Goal: Register for event/course

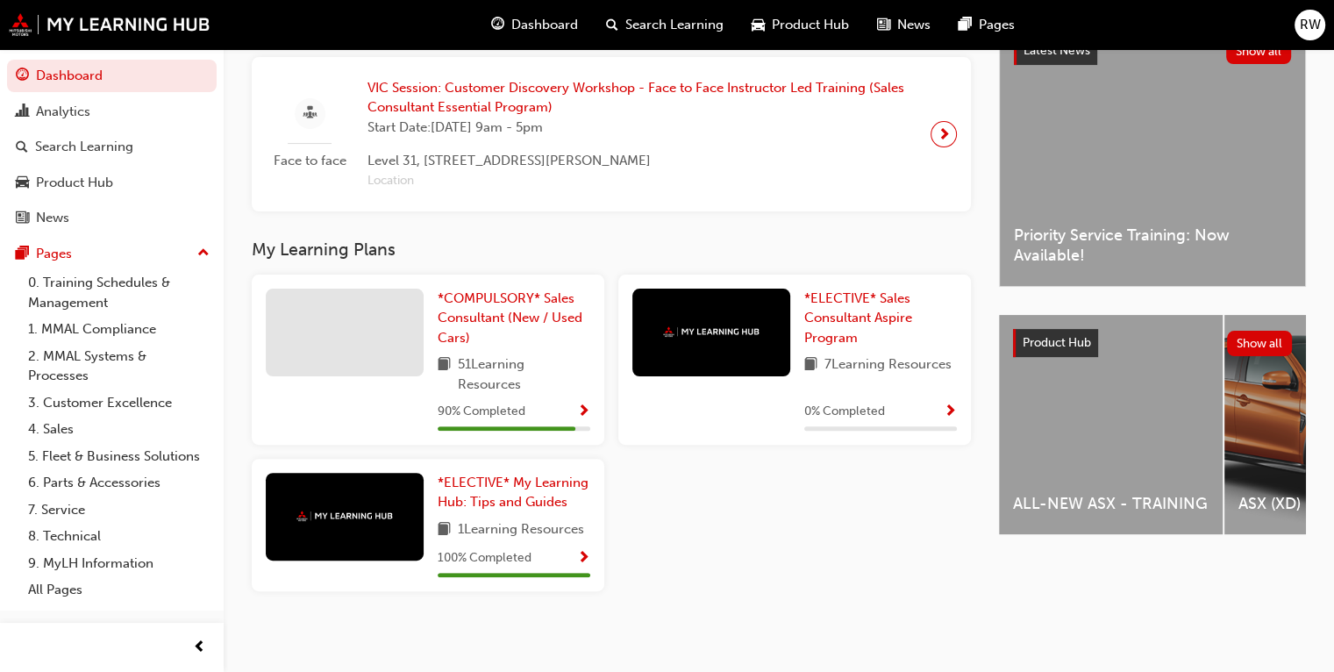
scroll to position [435, 0]
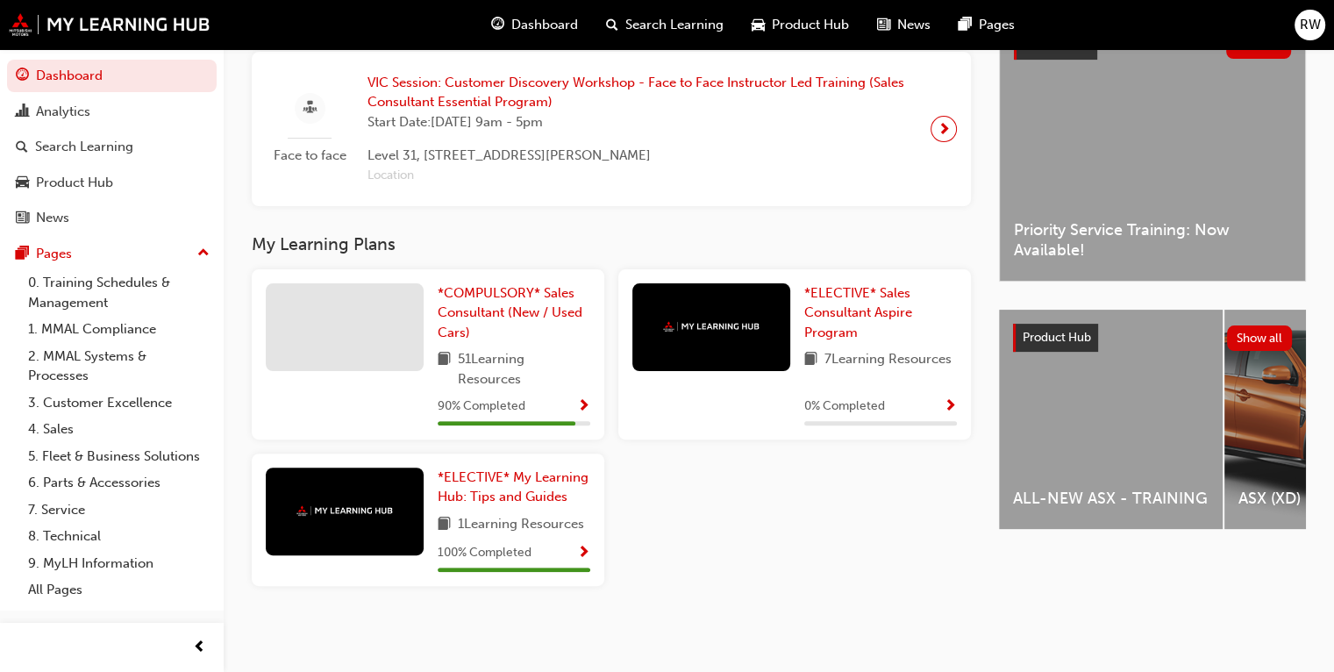
click at [587, 401] on span "Show Progress" at bounding box center [583, 407] width 13 height 16
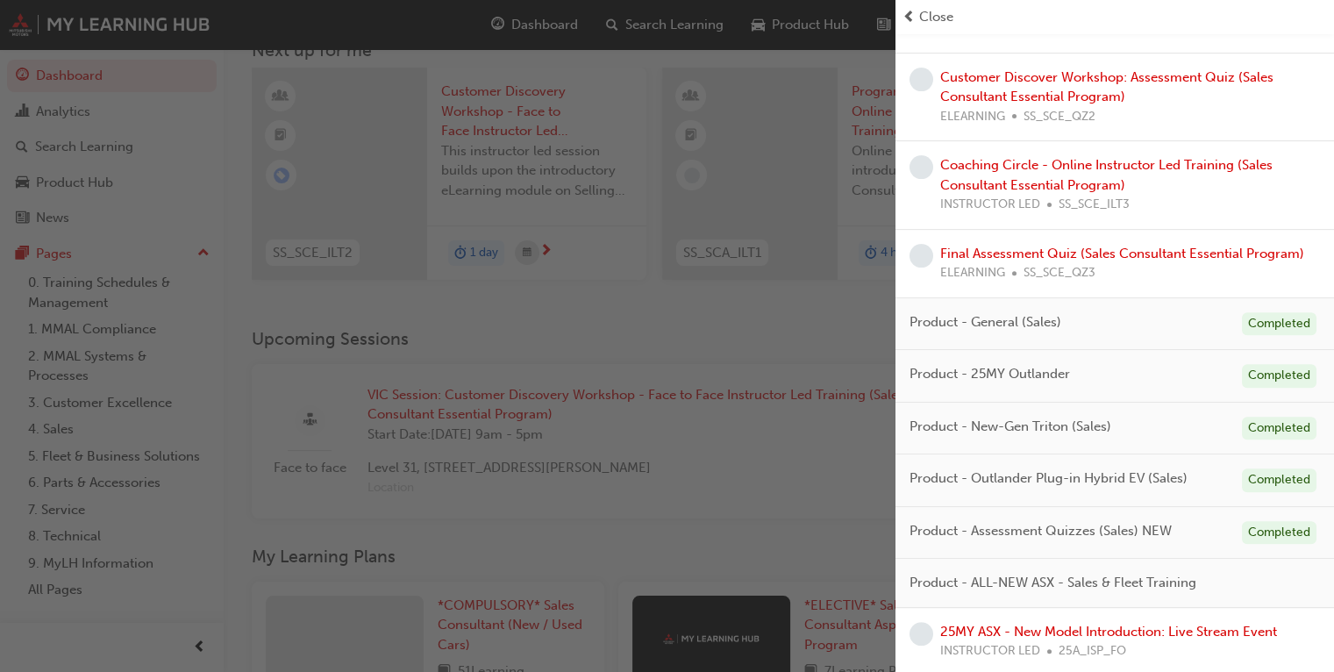
scroll to position [263, 0]
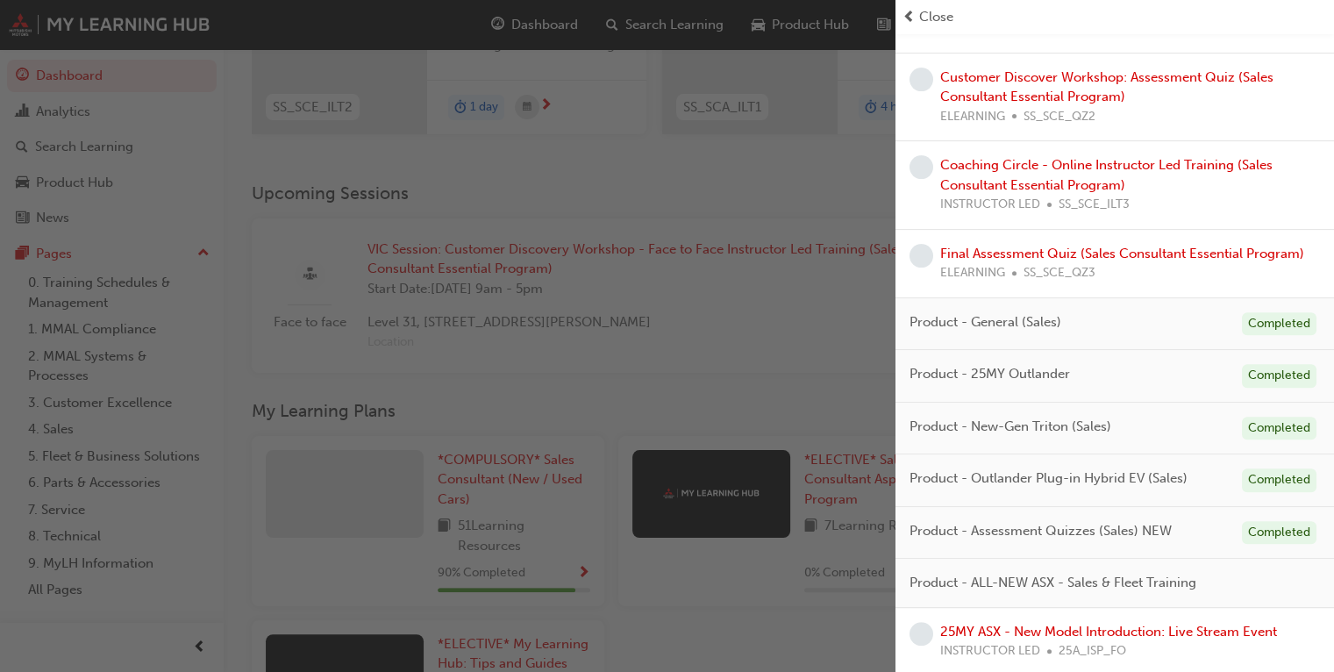
click at [751, 353] on div "button" at bounding box center [448, 336] width 896 height 672
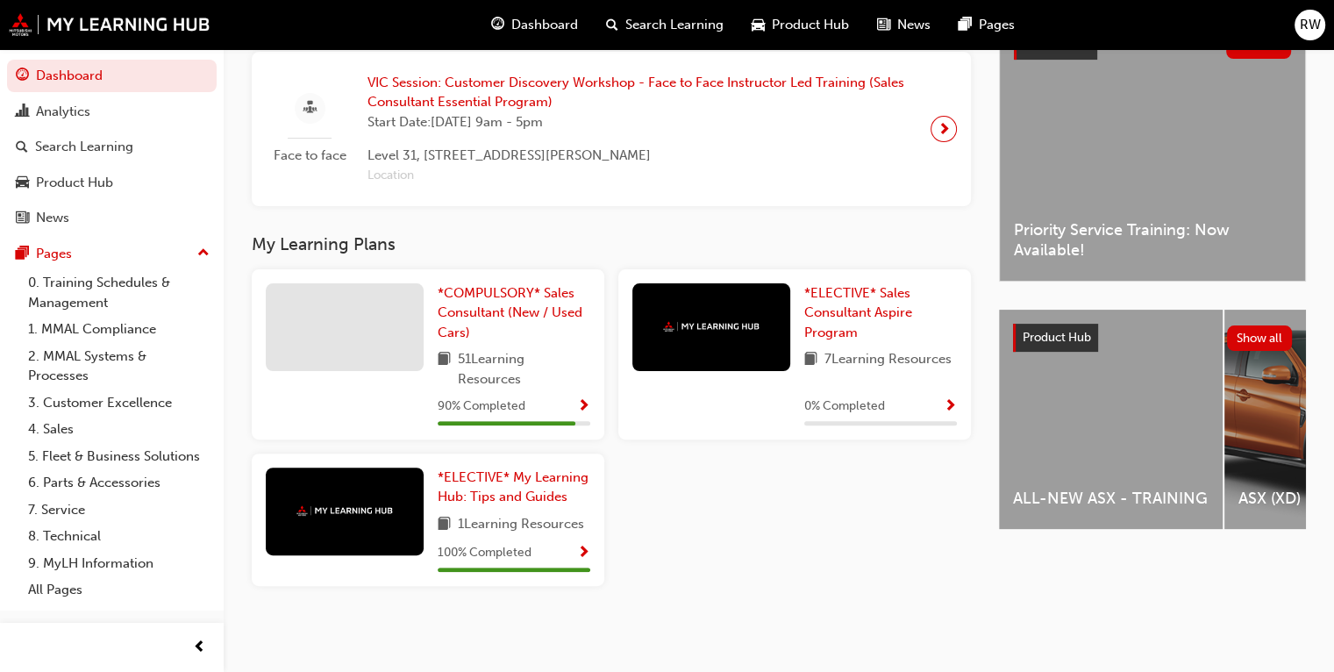
scroll to position [435, 0]
click at [867, 303] on link "*ELECTIVE* Sales Consultant Aspire Program" at bounding box center [880, 313] width 153 height 60
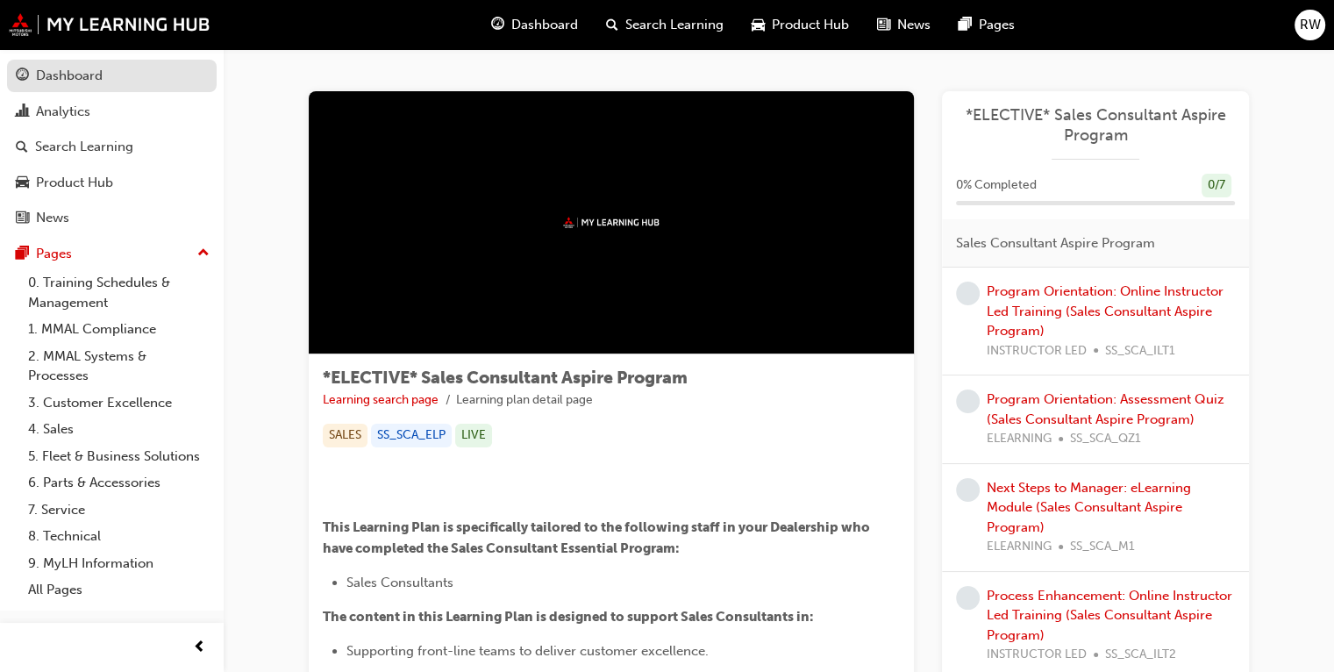
click at [32, 79] on div "Dashboard" at bounding box center [112, 76] width 192 height 22
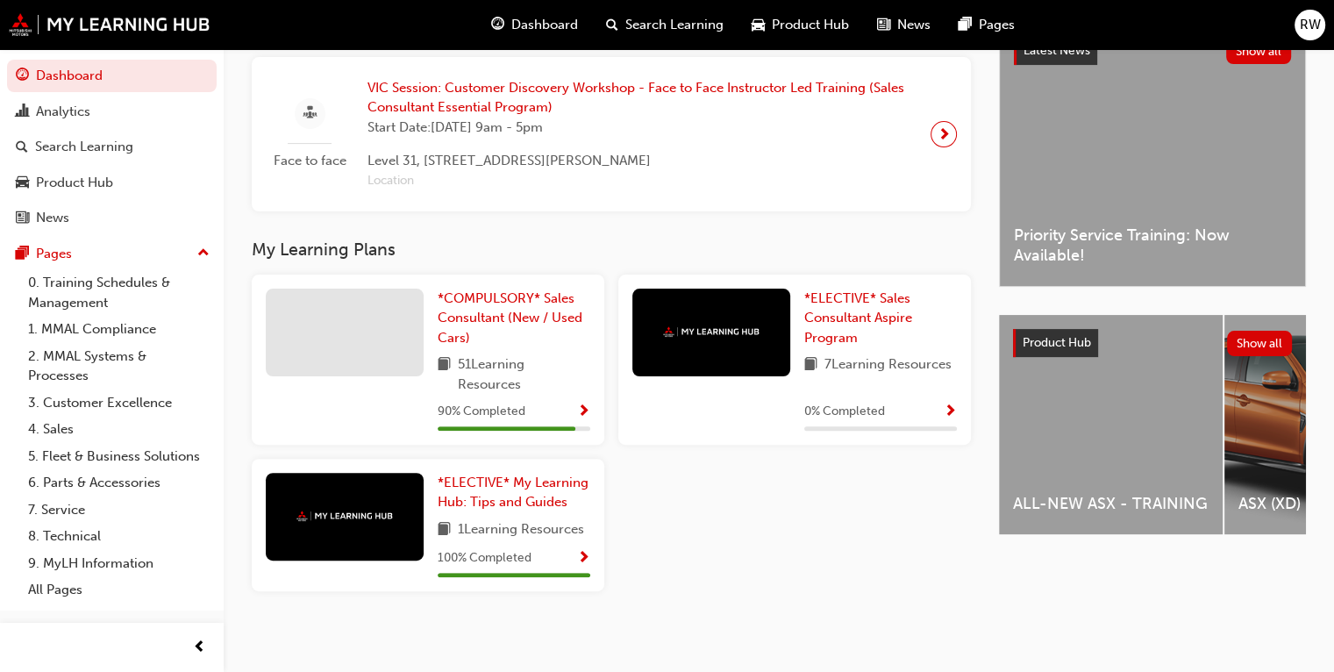
scroll to position [435, 0]
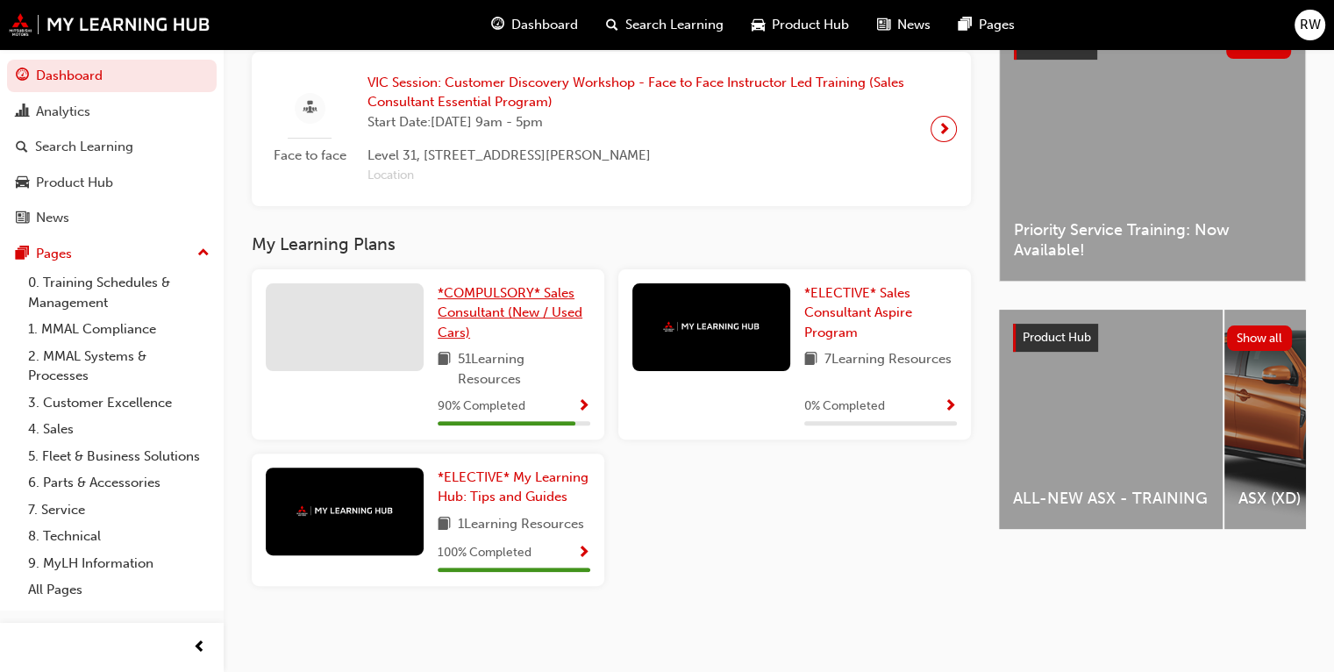
click at [505, 315] on span "*COMPULSORY* Sales Consultant (New / Used Cars)" at bounding box center [510, 312] width 145 height 55
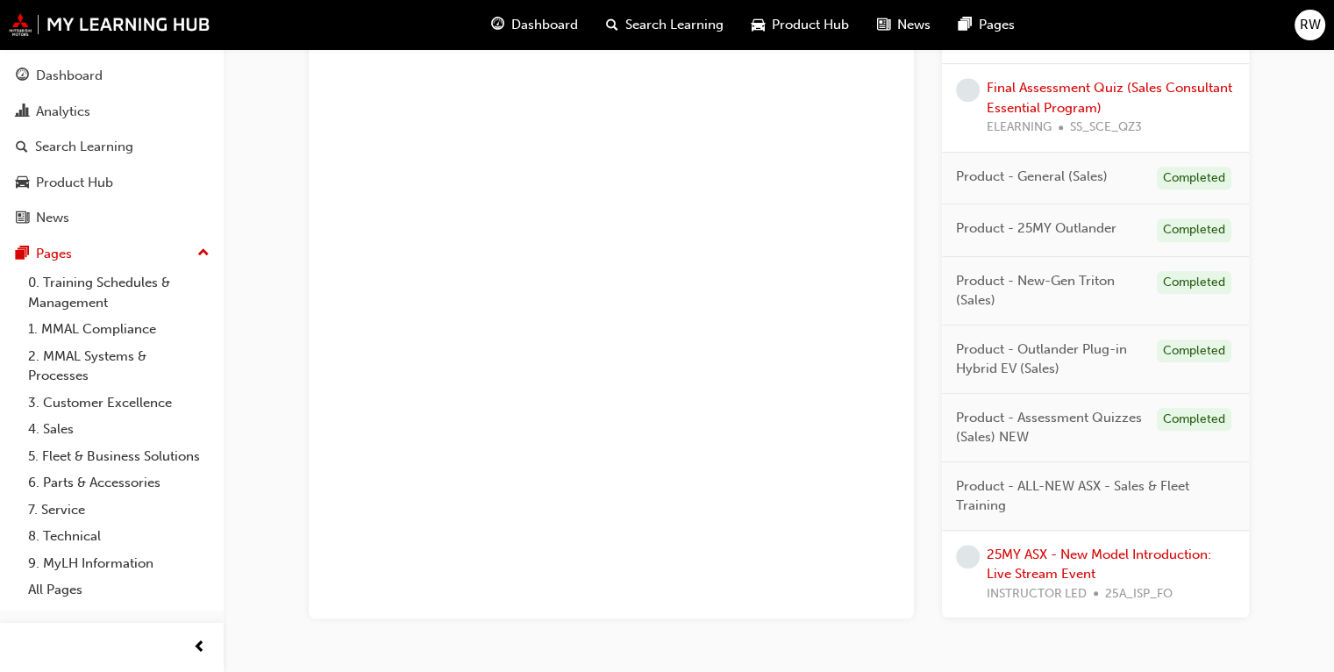
scroll to position [1014, 0]
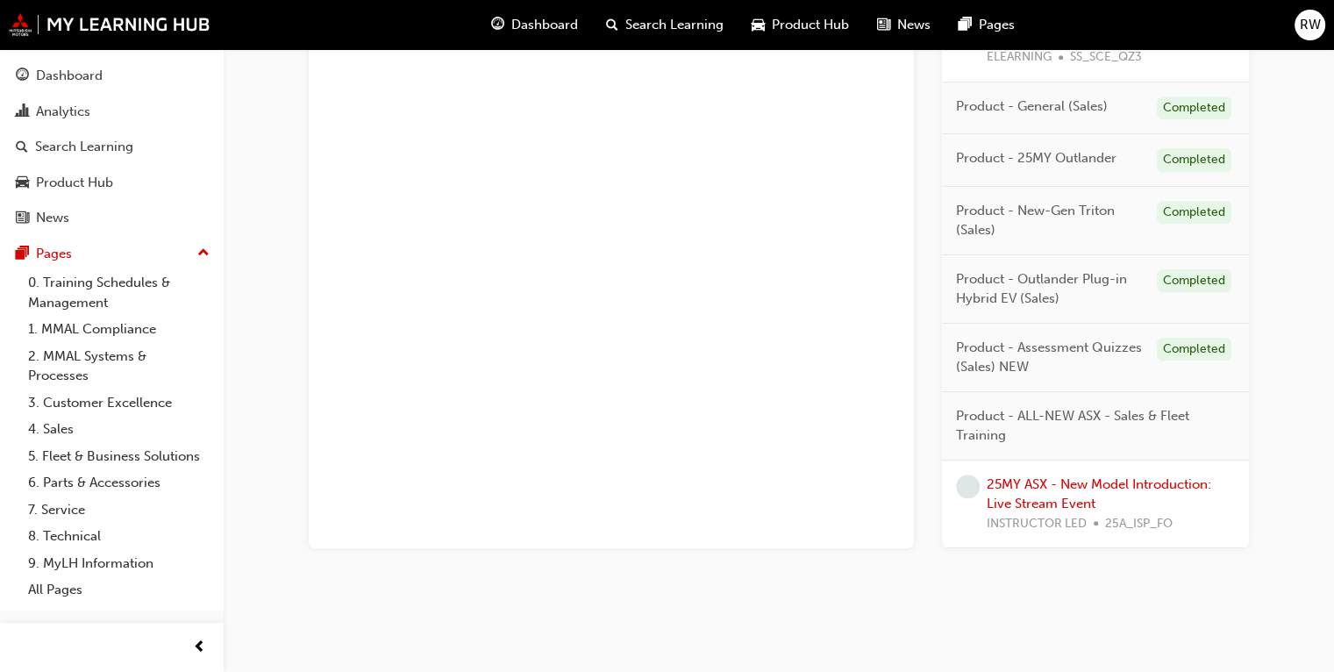
click at [880, 489] on div "25MY ASX - New Model Introduction: Live Stream Event INSTRUCTOR LED 25A_ISP_FO" at bounding box center [1111, 505] width 248 height 60
click at [880, 481] on link "25MY ASX - New Model Introduction: Live Stream Event" at bounding box center [1099, 494] width 225 height 36
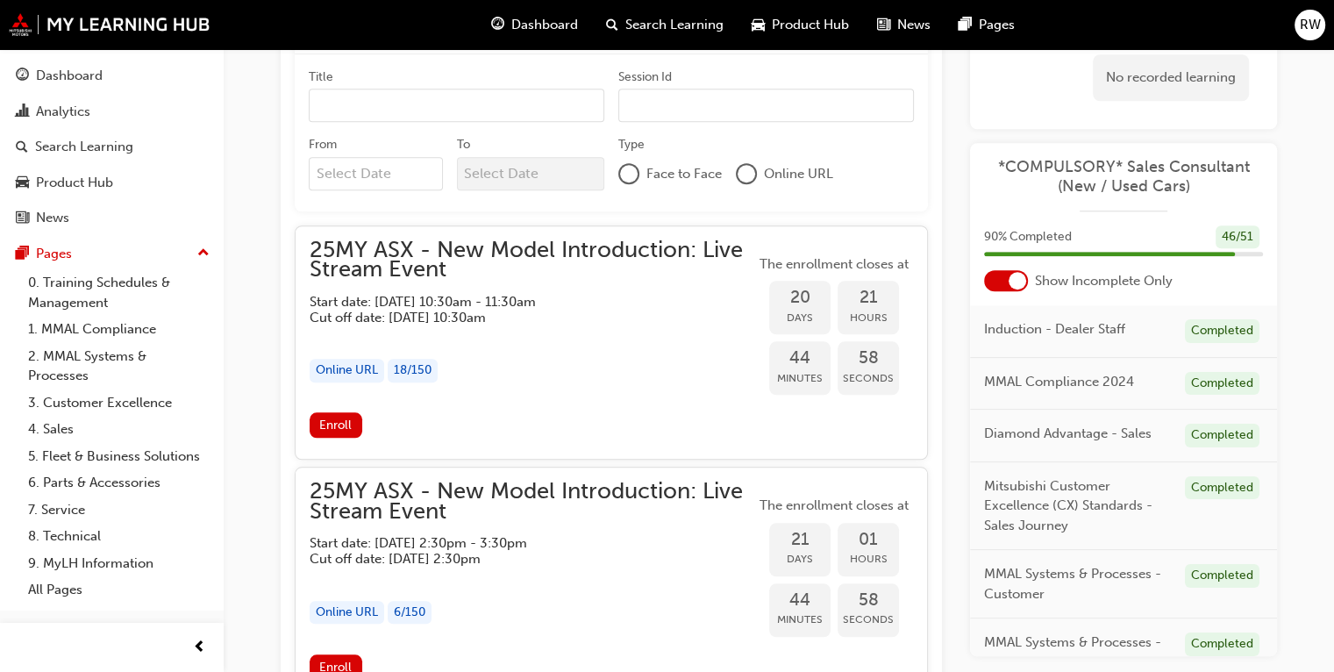
scroll to position [1606, 0]
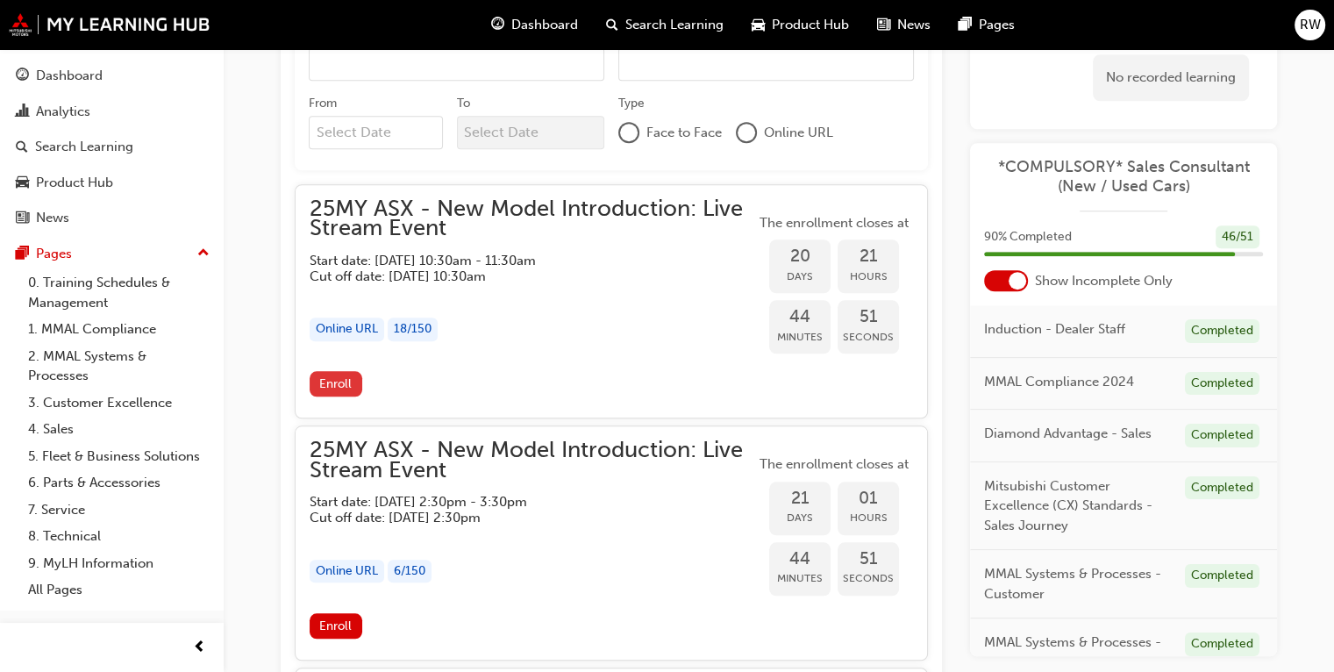
click at [344, 384] on span "Enroll" at bounding box center [335, 383] width 32 height 15
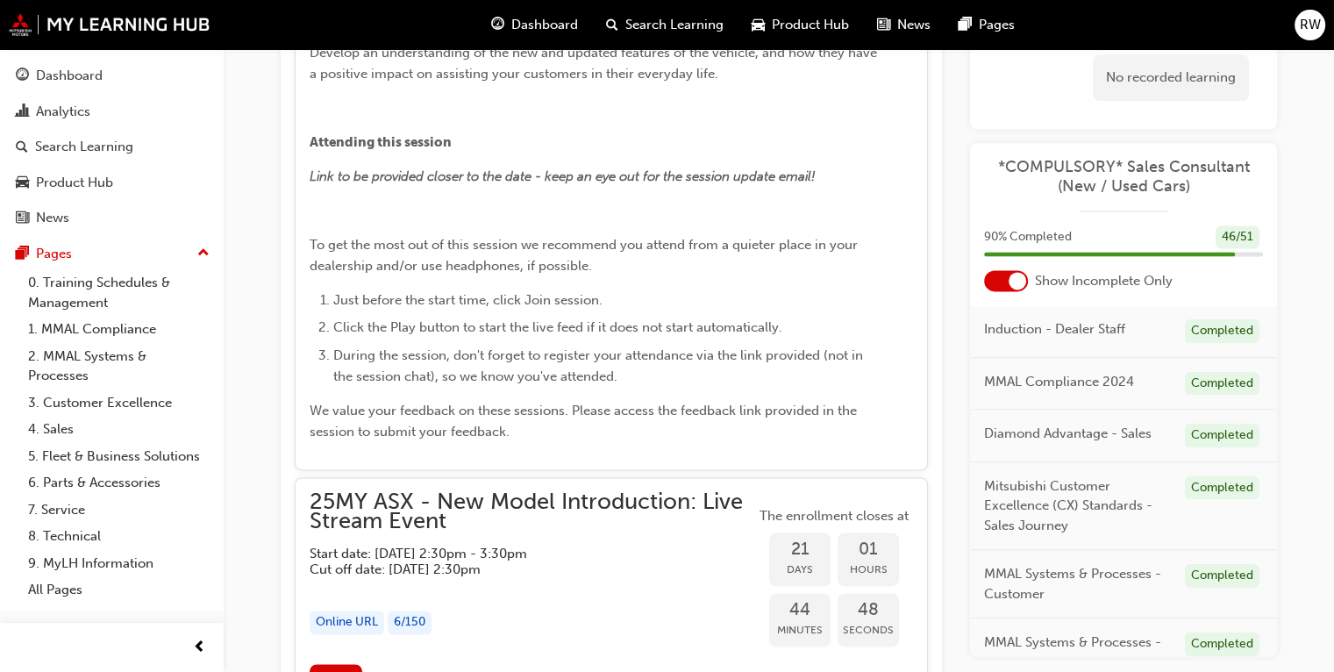
scroll to position [2312, 0]
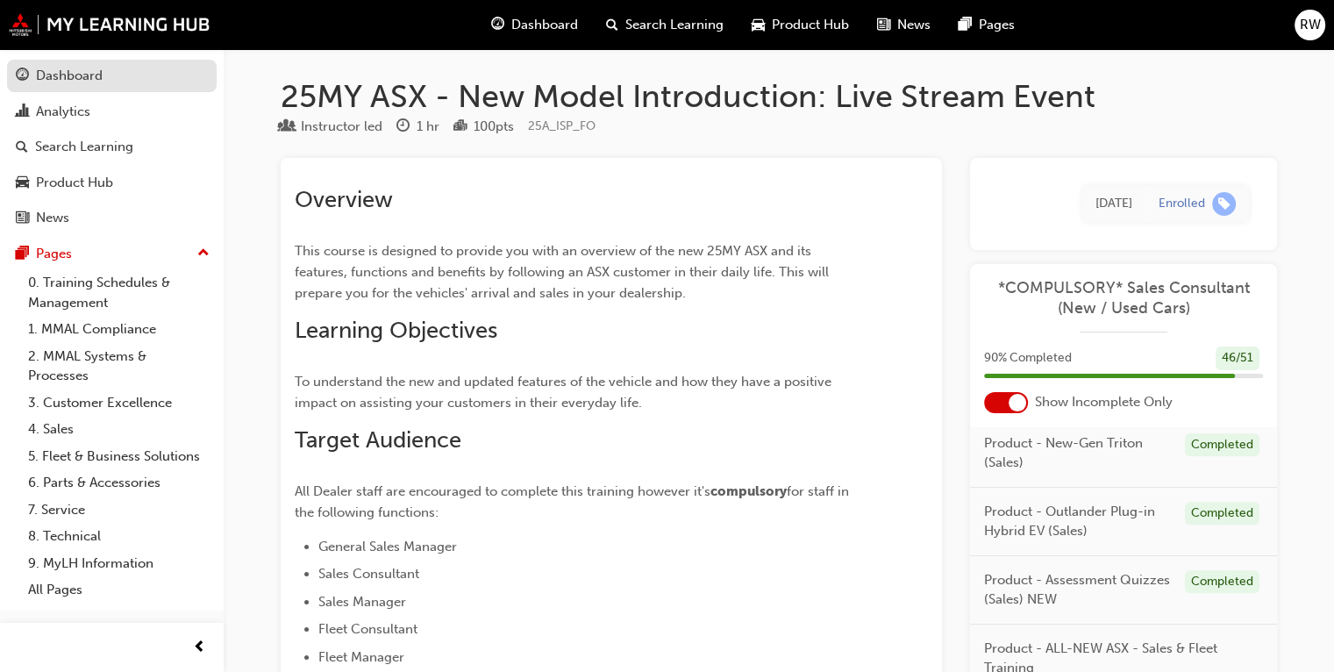
click at [52, 79] on div "Dashboard" at bounding box center [69, 76] width 67 height 20
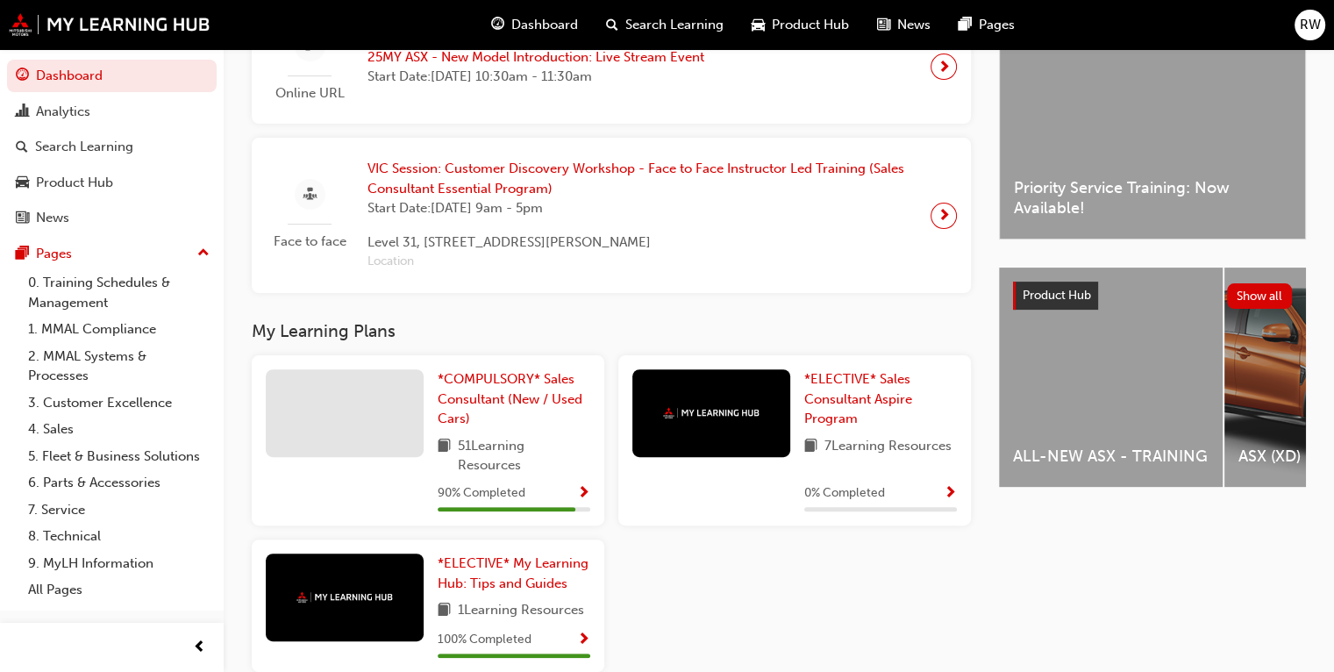
scroll to position [526, 0]
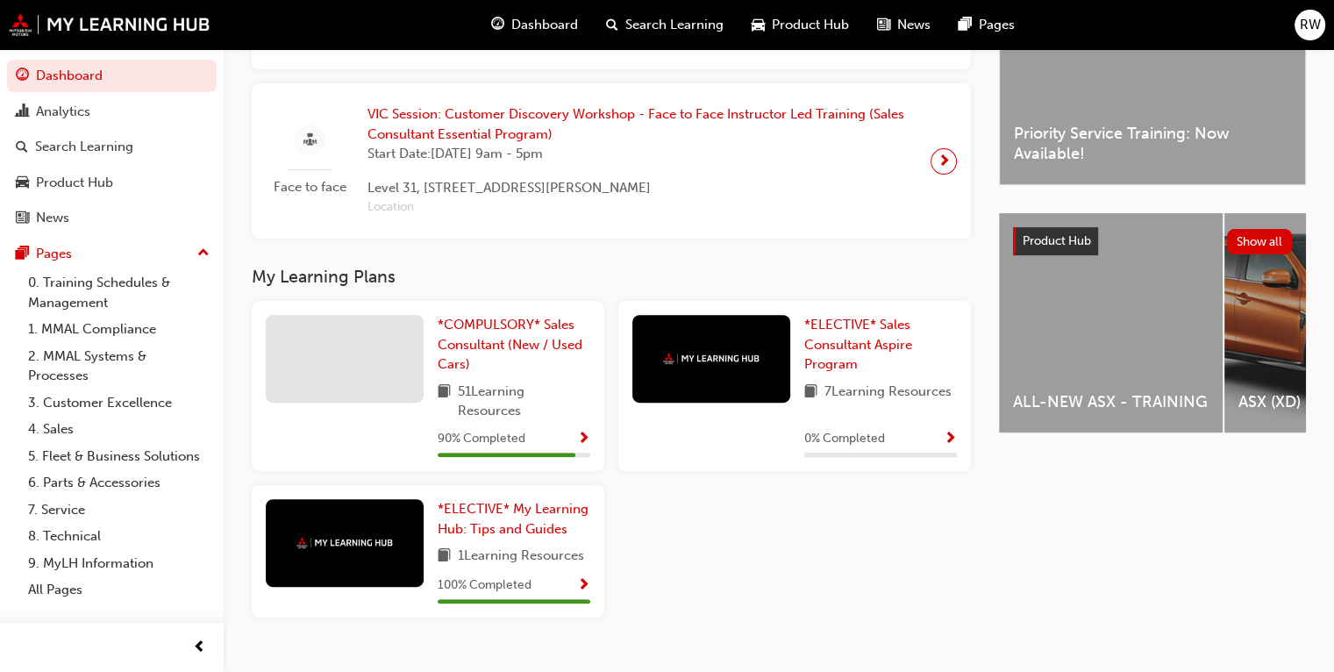
click at [1095, 407] on span "ALL-NEW ASX - TRAINING" at bounding box center [1111, 402] width 196 height 20
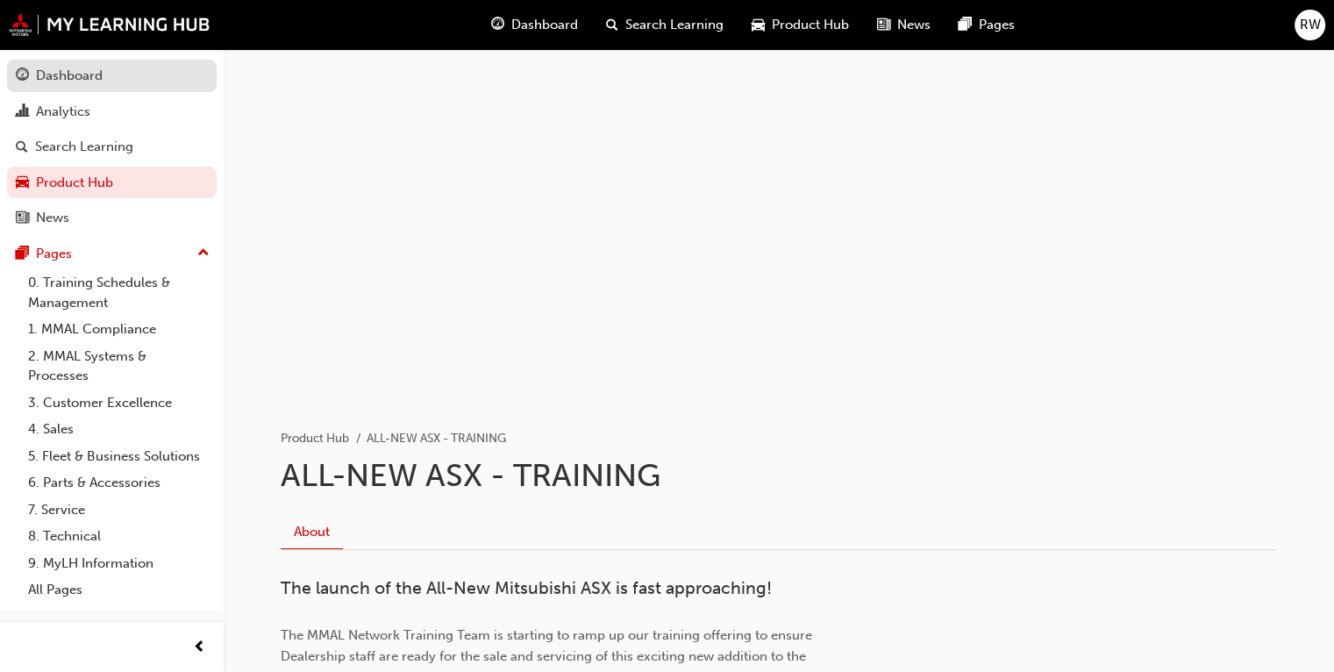
click at [60, 74] on div "Dashboard" at bounding box center [69, 76] width 67 height 20
